Goal: Task Accomplishment & Management: Manage account settings

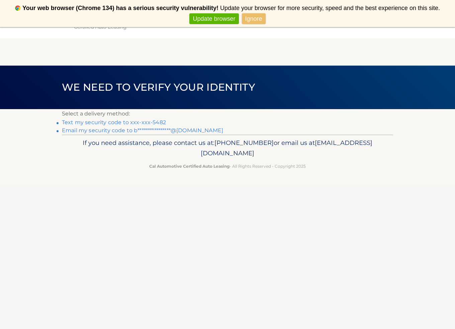
click at [159, 123] on link "Text my security code to xxx-xxx-5482" at bounding box center [114, 122] width 104 height 6
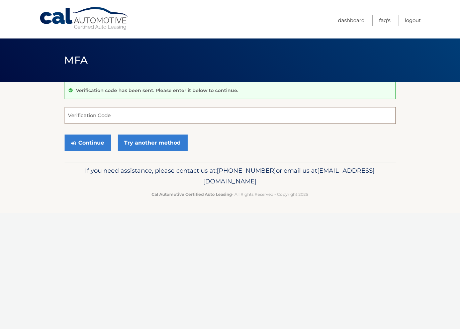
click at [158, 118] on input "Verification Code" at bounding box center [230, 115] width 331 height 17
type input "831564"
click at [93, 142] on button "Continue" at bounding box center [88, 143] width 47 height 17
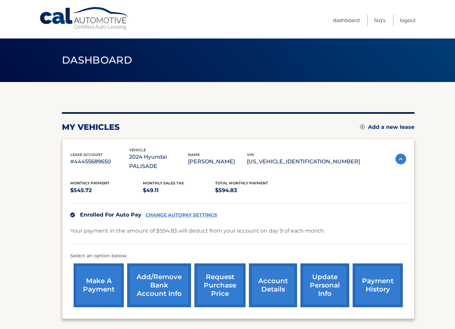
click at [167, 278] on link "Add/Remove bank account info" at bounding box center [159, 286] width 64 height 44
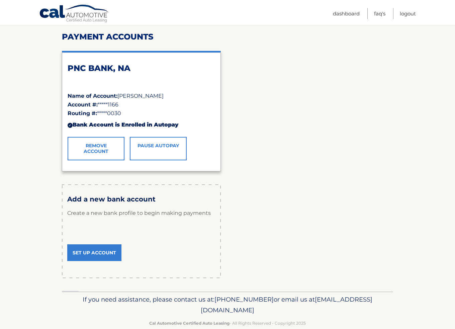
scroll to position [96, 0]
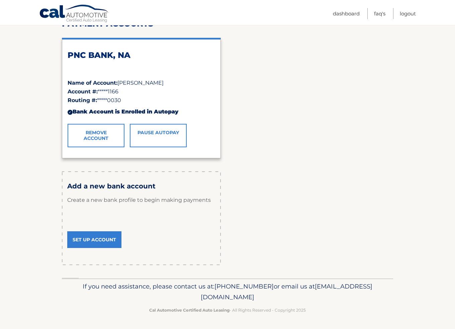
click at [94, 238] on link "Set Up Account" at bounding box center [94, 239] width 54 height 17
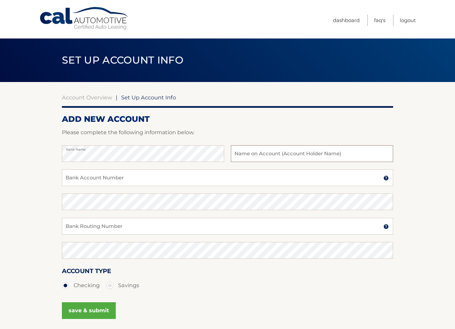
type input "[PERSON_NAME]"
click at [153, 178] on input "Bank Account Number" at bounding box center [227, 177] width 331 height 17
click at [174, 227] on input "Bank Routing Number" at bounding box center [227, 226] width 331 height 17
paste input "231380104"
type input "231380104"
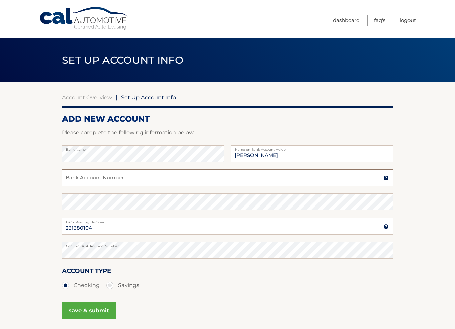
click at [107, 178] on input "Bank Account Number" at bounding box center [227, 177] width 331 height 17
paste input "10740001057971"
type input "10740001057971"
click at [81, 311] on button "save & submit" at bounding box center [89, 310] width 54 height 17
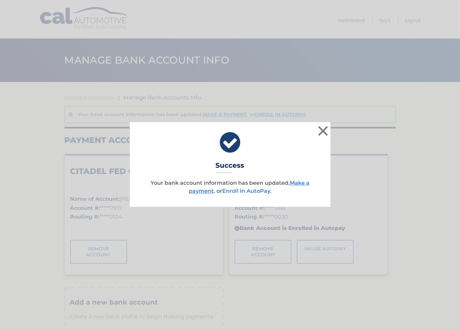
click at [261, 192] on link "Enroll In AutoPay" at bounding box center [246, 191] width 48 height 6
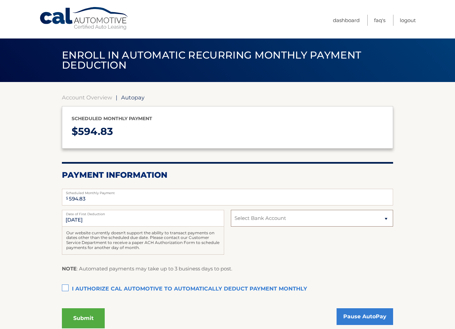
click at [249, 221] on select "Select Bank Account Checking CITADEL FED C U *****7971 Checking PNC BANK, NA **…" at bounding box center [312, 218] width 162 height 17
select select "YzIyMDA1MGQtZTc1MS00YzRmLTg0ZTAtNzdjMTBiZDRlNGM4"
click at [231, 210] on select "Select Bank Account Checking CITADEL FED C U *****7971 Checking PNC BANK, NA **…" at bounding box center [312, 218] width 162 height 17
click at [249, 242] on div "10/9/2025 Date of First Deduction Our website currently doesn't support the abi…" at bounding box center [227, 236] width 331 height 52
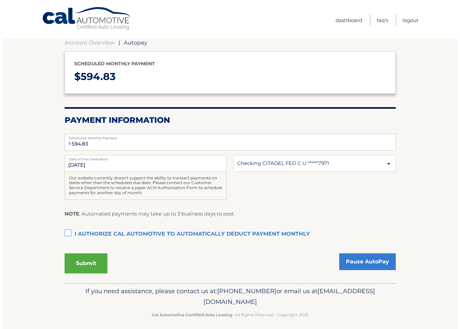
scroll to position [59, 0]
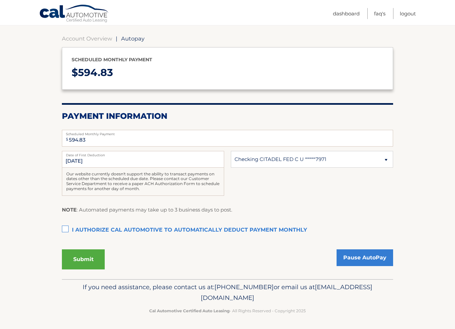
click at [64, 229] on label "I authorize cal automotive to automatically deduct payment monthly This checkbo…" at bounding box center [227, 230] width 331 height 13
click at [0, 0] on input "I authorize cal automotive to automatically deduct payment monthly This checkbo…" at bounding box center [0, 0] width 0 height 0
click at [86, 260] on button "Submit" at bounding box center [83, 259] width 43 height 20
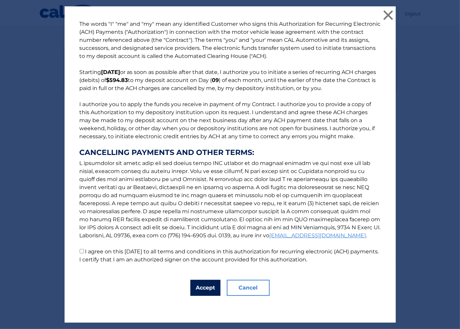
click at [202, 289] on button "Accept" at bounding box center [206, 288] width 30 height 16
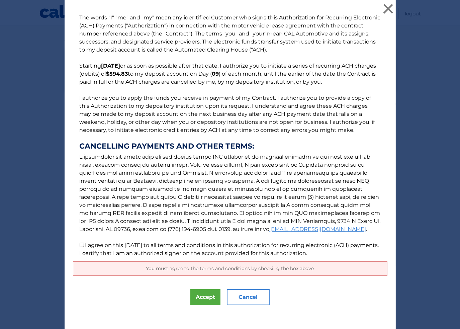
click at [80, 243] on input "I agree on this [DATE] to all terms and conditions in this authorization for re…" at bounding box center [82, 245] width 4 height 4
checkbox input "true"
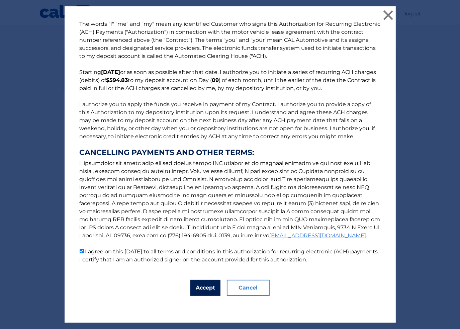
click at [200, 288] on button "Accept" at bounding box center [206, 288] width 30 height 16
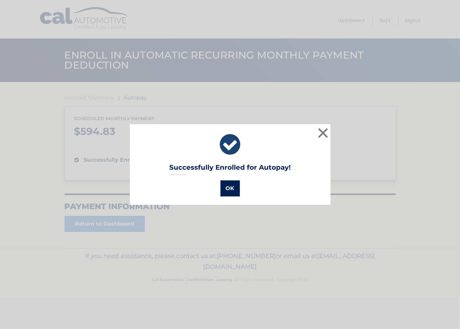
click at [233, 192] on button "OK" at bounding box center [230, 188] width 19 height 16
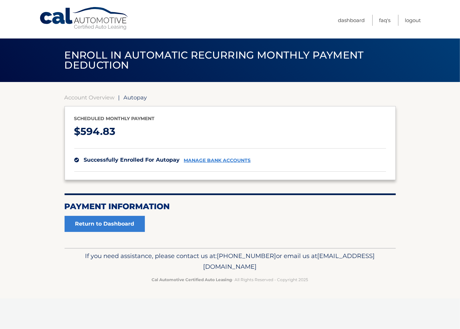
click at [234, 161] on link "manage bank accounts" at bounding box center [217, 161] width 67 height 6
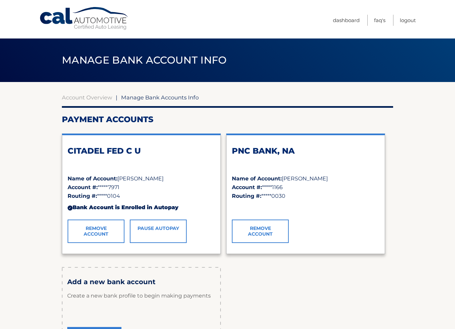
click at [253, 232] on link "Remove Account" at bounding box center [260, 231] width 57 height 23
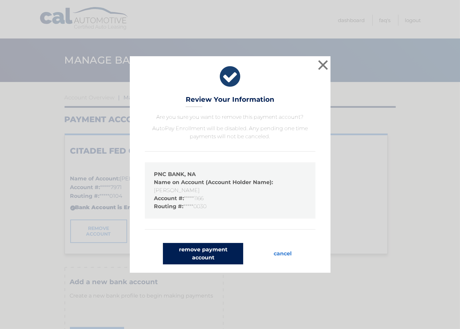
click at [221, 254] on button "remove payment account" at bounding box center [203, 253] width 80 height 21
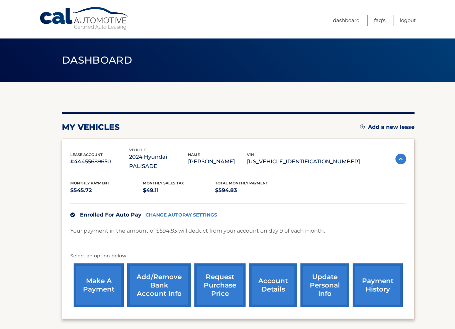
click at [368, 282] on link "payment history" at bounding box center [378, 286] width 50 height 44
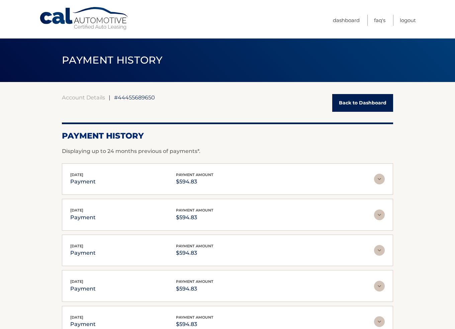
click at [360, 102] on link "Back to Dashboard" at bounding box center [362, 103] width 61 height 18
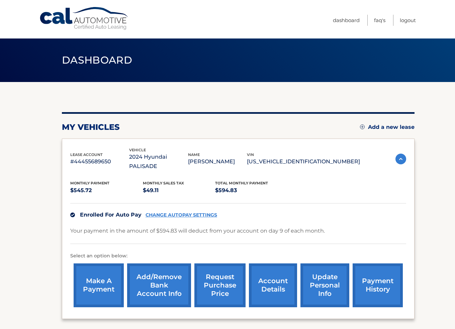
click at [271, 275] on link "account details" at bounding box center [273, 286] width 48 height 44
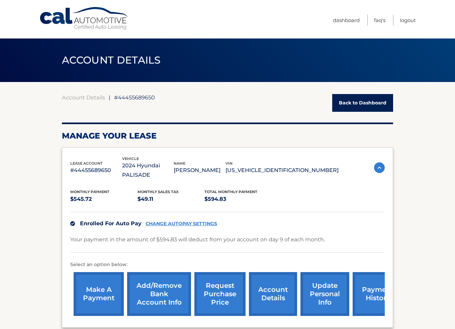
click at [161, 221] on link "CHANGE AUTOPAY SETTINGS" at bounding box center [182, 224] width 72 height 6
click at [410, 22] on link "Logout" at bounding box center [408, 20] width 16 height 11
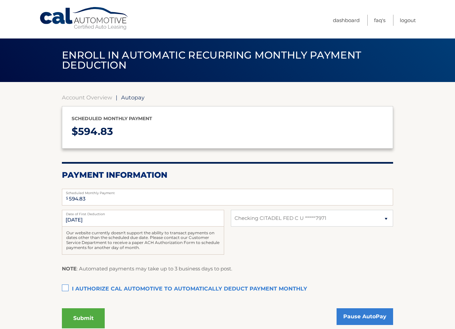
select select "YzIyMDA1MGQtZTc1MS00YzRmLTg0ZTAtNzdjMTBiZDRlNGM4"
